Goal: Find specific page/section: Find specific page/section

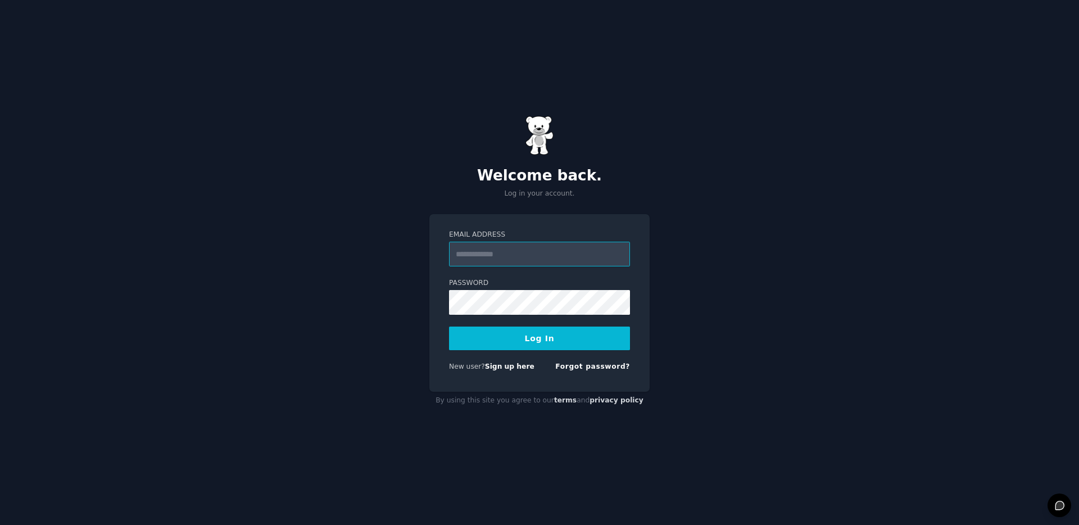
click at [525, 263] on input "Email Address" at bounding box center [539, 254] width 181 height 25
type input "**********"
click at [567, 339] on button "Log In" at bounding box center [539, 339] width 181 height 24
